Goal: Navigation & Orientation: Understand site structure

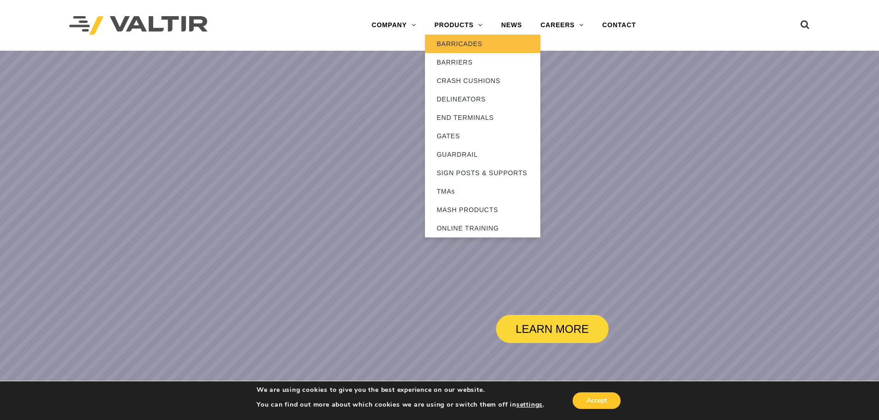
click at [459, 36] on link "BARRICADES" at bounding box center [482, 44] width 115 height 18
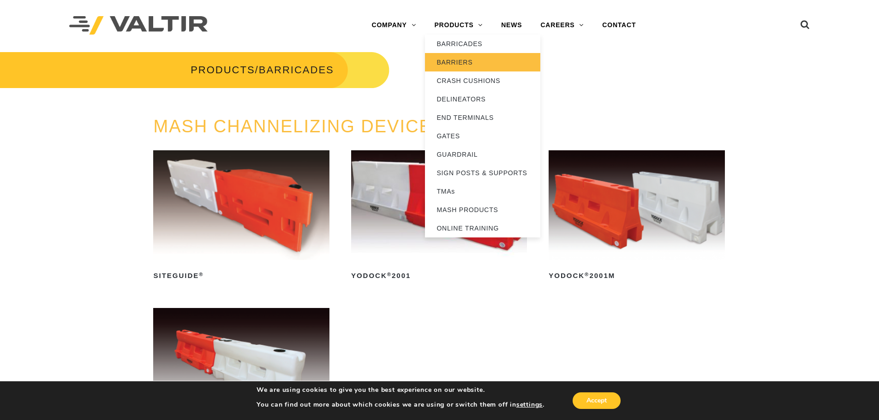
click at [459, 59] on link "BARRIERS" at bounding box center [482, 62] width 115 height 18
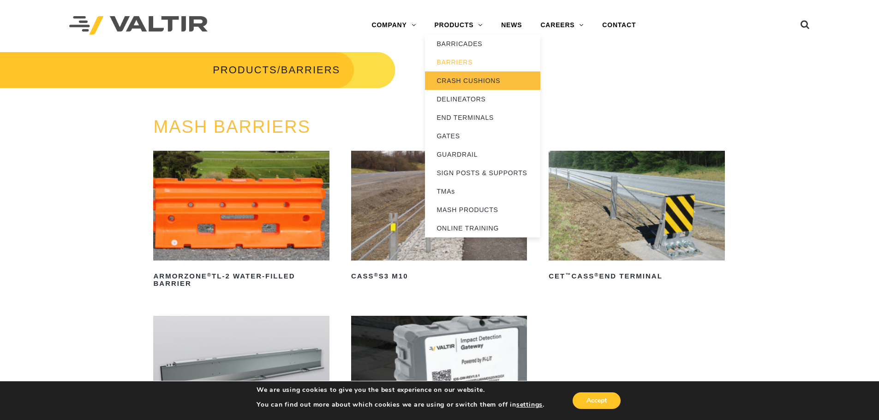
click at [457, 80] on link "CRASH CUSHIONS" at bounding box center [482, 81] width 115 height 18
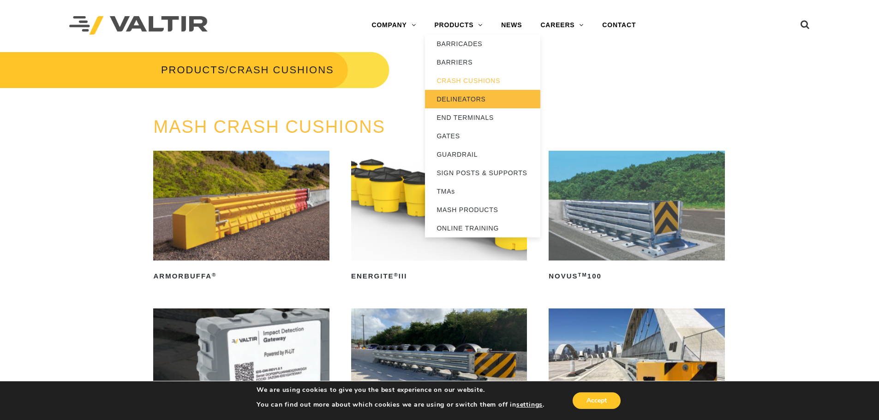
click at [462, 94] on link "DELINEATORS" at bounding box center [482, 99] width 115 height 18
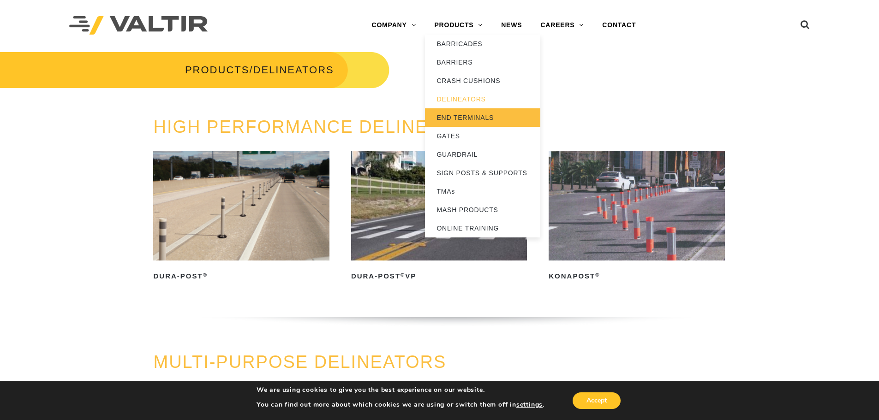
click at [467, 114] on link "END TERMINALS" at bounding box center [482, 117] width 115 height 18
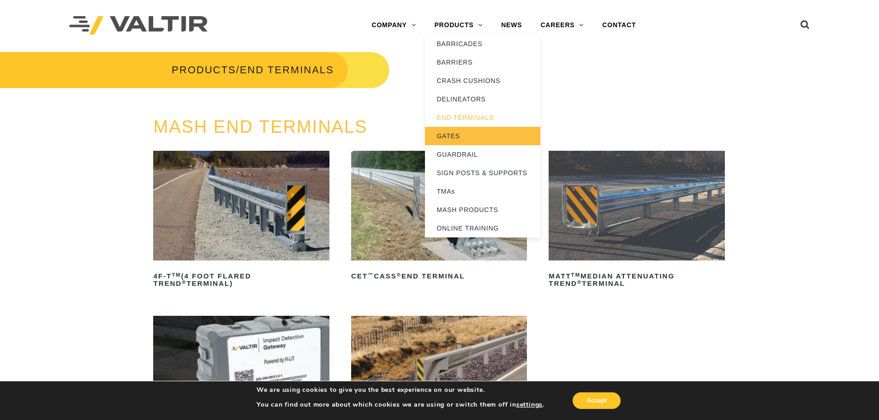
click at [459, 133] on link "GATES" at bounding box center [482, 136] width 115 height 18
